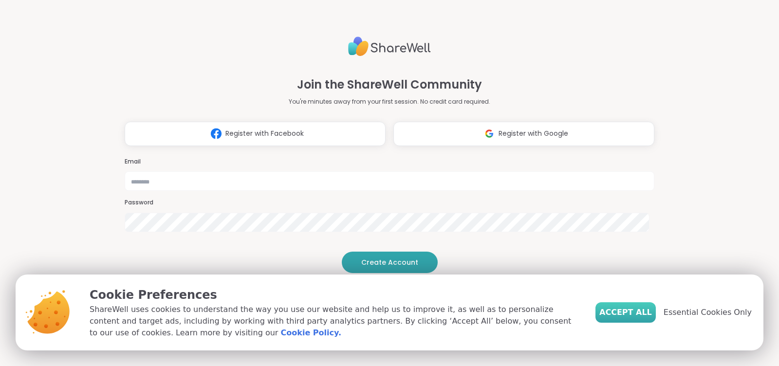
click at [627, 312] on span "Accept All" at bounding box center [625, 313] width 53 height 12
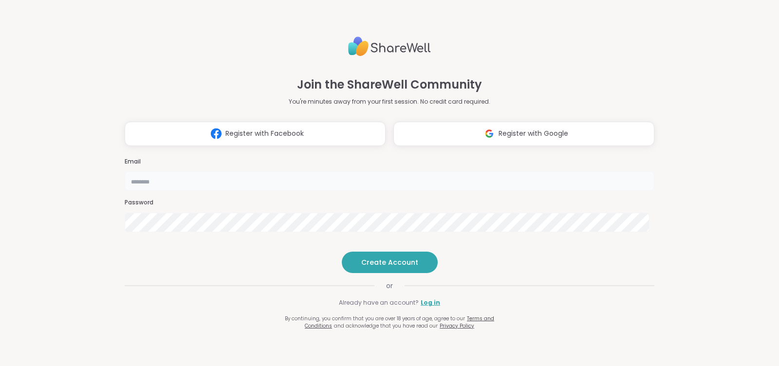
click at [383, 171] on input "email" at bounding box center [390, 180] width 530 height 19
type input "**********"
click at [379, 267] on span "Create Account" at bounding box center [389, 262] width 57 height 10
